Goal: Task Accomplishment & Management: Use online tool/utility

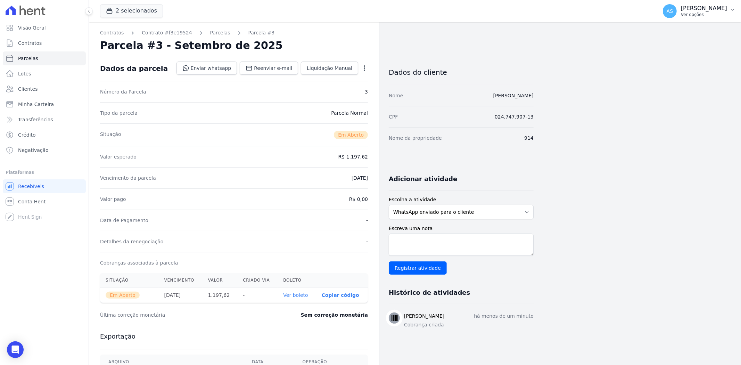
click at [732, 7] on icon "button" at bounding box center [733, 10] width 6 height 6
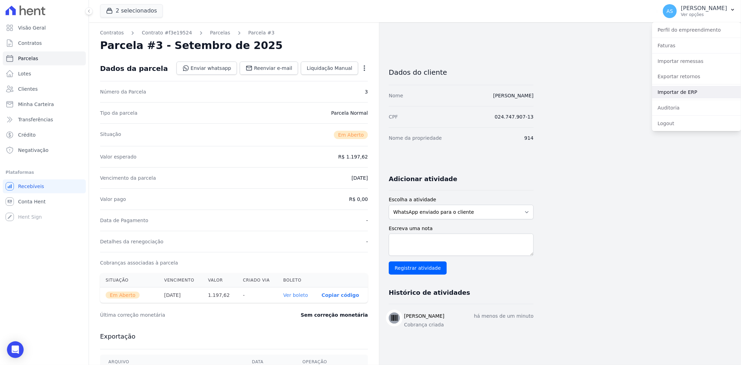
click at [680, 90] on link "Importar de ERP" at bounding box center [696, 92] width 89 height 13
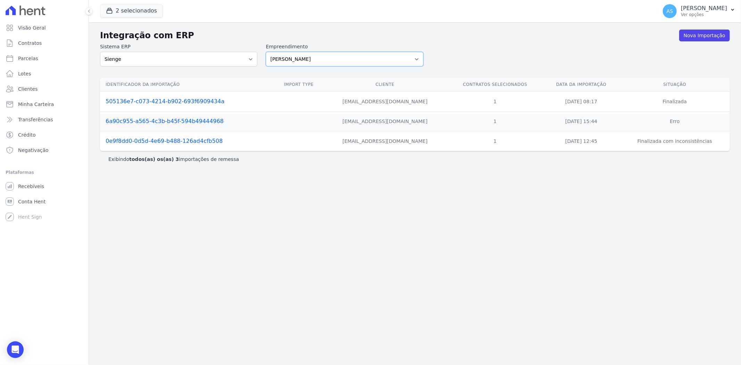
click at [415, 59] on select "[PERSON_NAME] Art Prime - [PERSON_NAME] Unique CTV Beat Residencial CTV Mob CTV…" at bounding box center [344, 59] width 157 height 15
select select "07045392-1eb6-4147-b42d-f514e16f5719"
click at [266, 52] on select "[PERSON_NAME] Art Prime - [PERSON_NAME] Unique CTV Beat Residencial CTV Mob CTV…" at bounding box center [344, 59] width 157 height 15
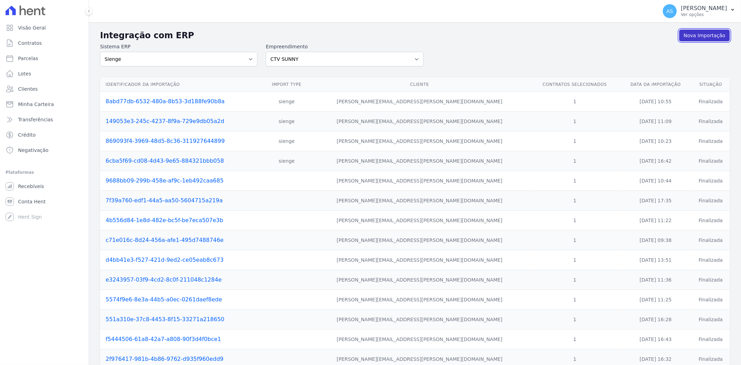
click at [701, 33] on link "Nova Importação" at bounding box center [704, 36] width 51 height 12
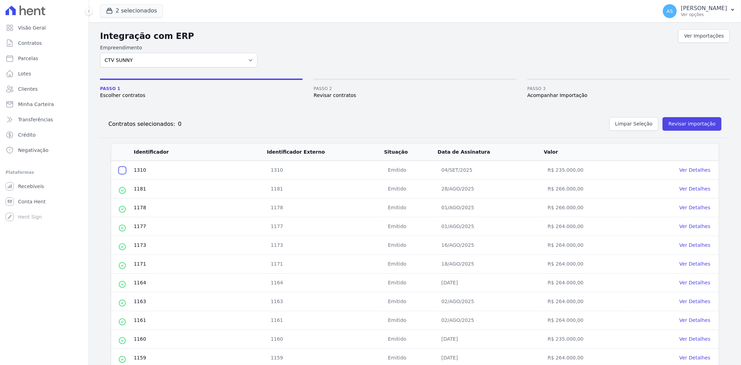
click at [120, 169] on input "checkbox" at bounding box center [123, 170] width 6 height 6
checkbox input "true"
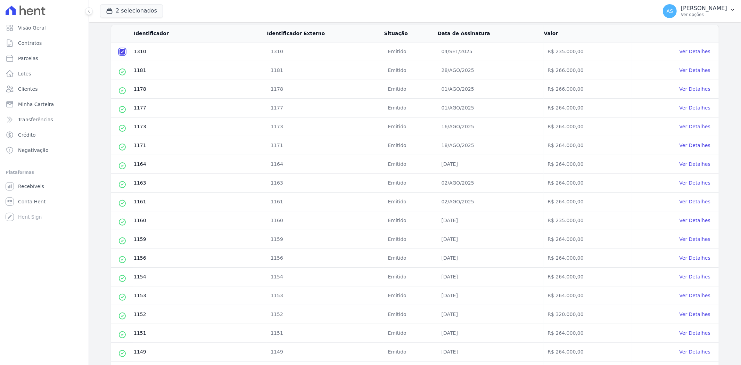
scroll to position [6, 0]
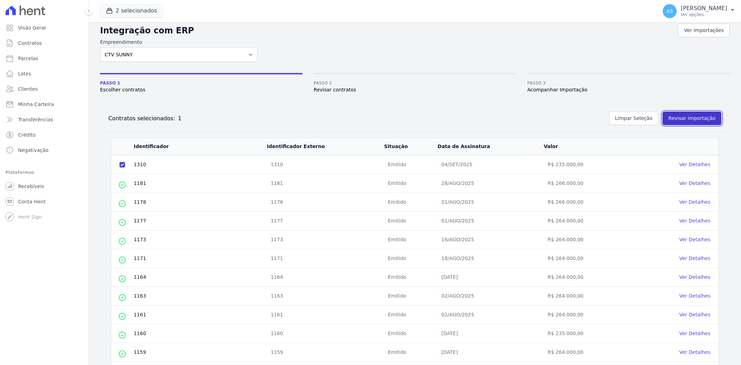
click at [682, 120] on button "Revisar importação" at bounding box center [692, 119] width 59 height 14
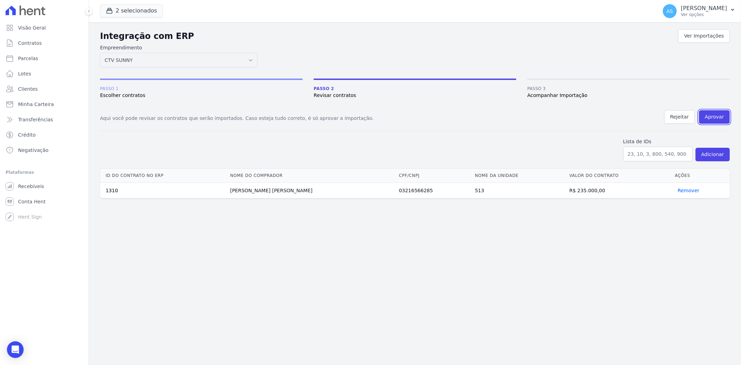
drag, startPoint x: 716, startPoint y: 117, endPoint x: 394, endPoint y: 50, distance: 329.7
click at [716, 117] on button "Aprovar" at bounding box center [714, 117] width 31 height 14
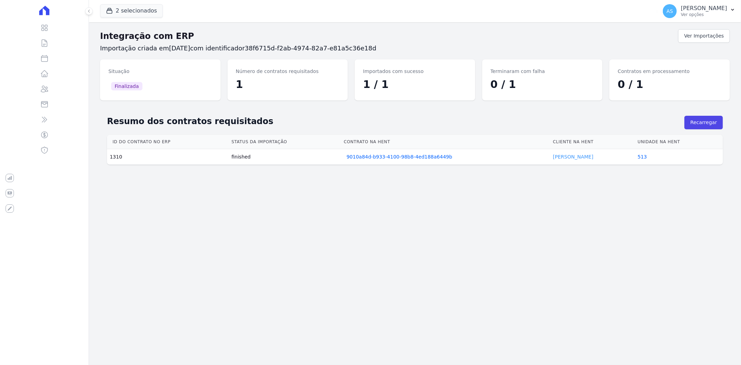
click at [569, 157] on link "[PERSON_NAME]" at bounding box center [573, 157] width 40 height 6
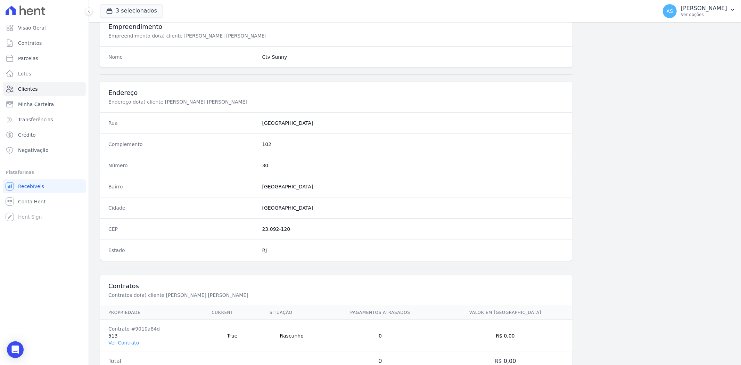
scroll to position [286, 0]
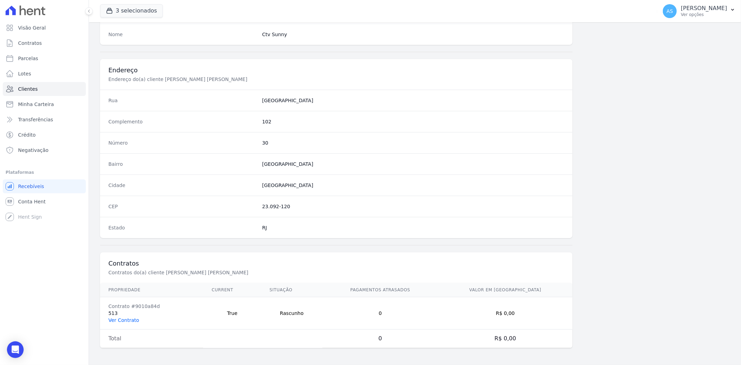
click at [129, 320] on link "Ver Contrato" at bounding box center [123, 320] width 31 height 6
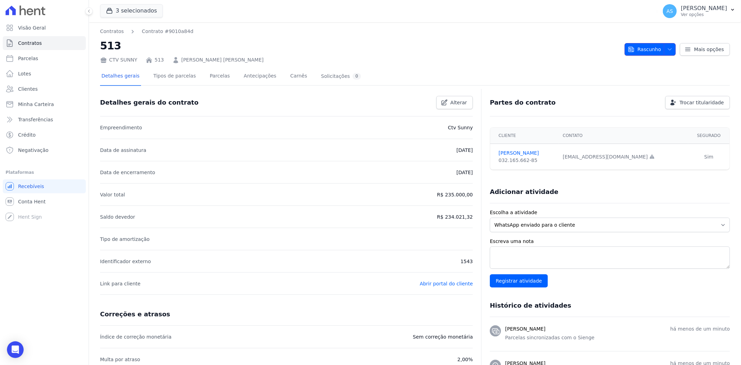
click at [665, 45] on span "button" at bounding box center [668, 49] width 9 height 11
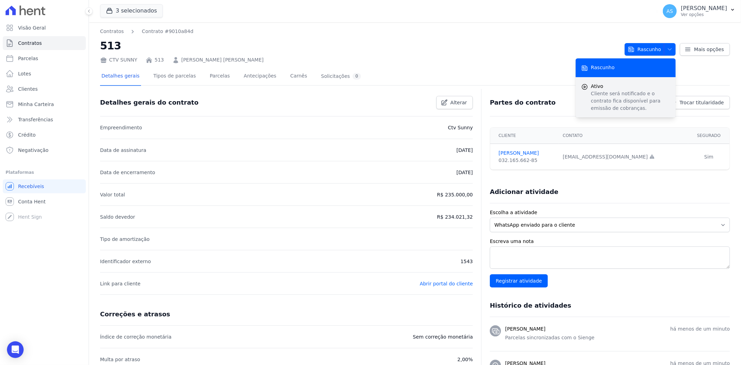
click at [606, 87] on span "Ativo" at bounding box center [630, 86] width 79 height 7
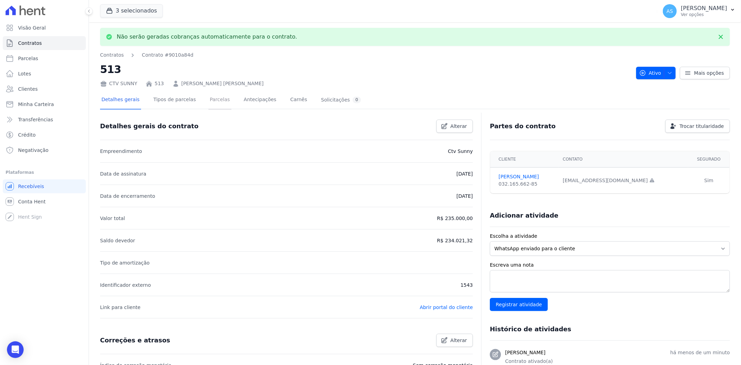
click at [210, 103] on link "Parcelas" at bounding box center [219, 100] width 23 height 18
